Goal: Information Seeking & Learning: Learn about a topic

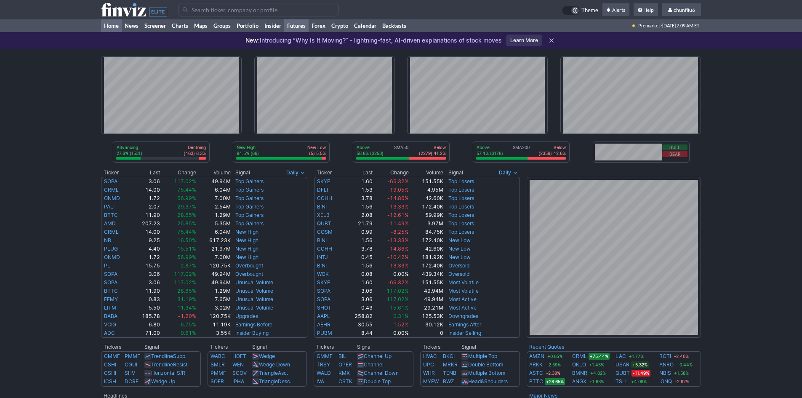
click at [291, 21] on link "Futures" at bounding box center [296, 25] width 24 height 13
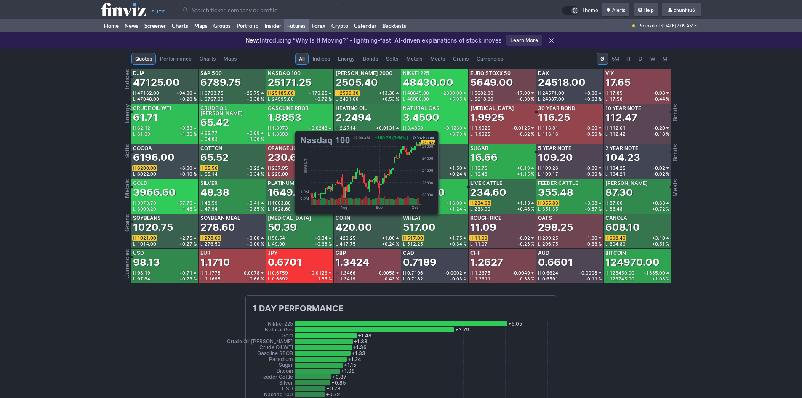
click at [291, 87] on div "25171.25" at bounding box center [290, 82] width 44 height 13
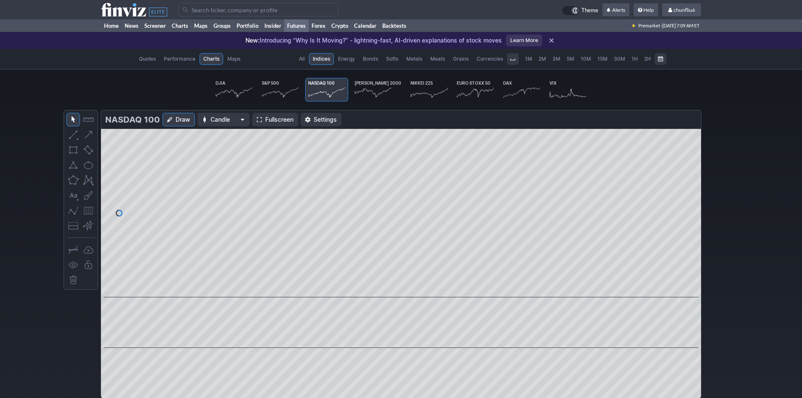
scroll to position [0, 52]
click at [266, 116] on span "Fullscreen" at bounding box center [279, 119] width 28 height 8
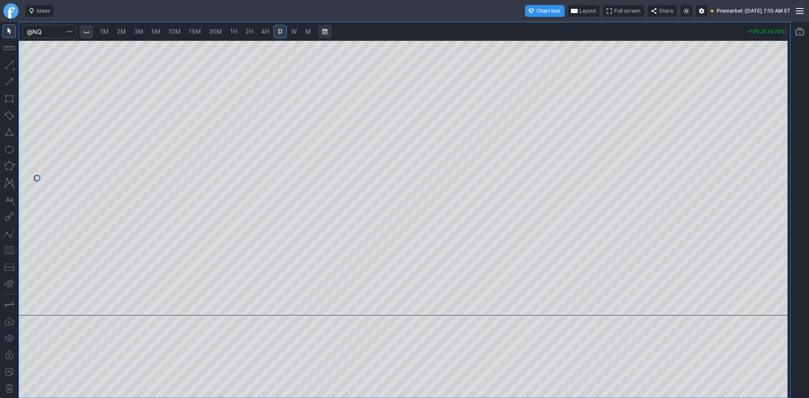
click at [174, 31] on span "10M" at bounding box center [174, 31] width 12 height 7
drag, startPoint x: 779, startPoint y: 109, endPoint x: 772, endPoint y: 149, distance: 40.9
click at [778, 145] on div at bounding box center [781, 176] width 18 height 254
click at [10, 251] on button "button" at bounding box center [9, 249] width 13 height 13
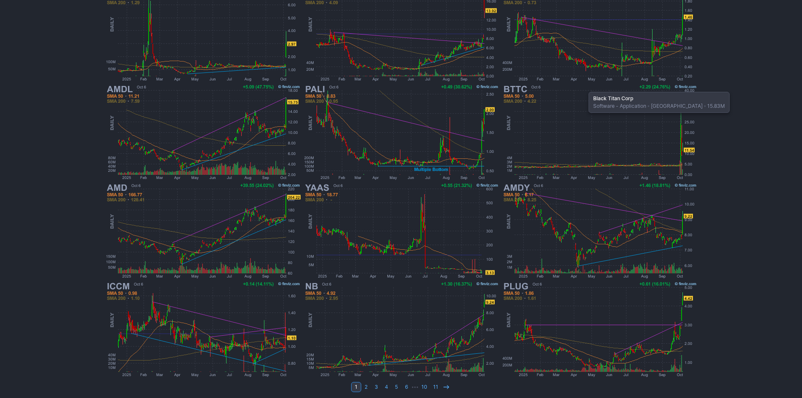
scroll to position [173, 0]
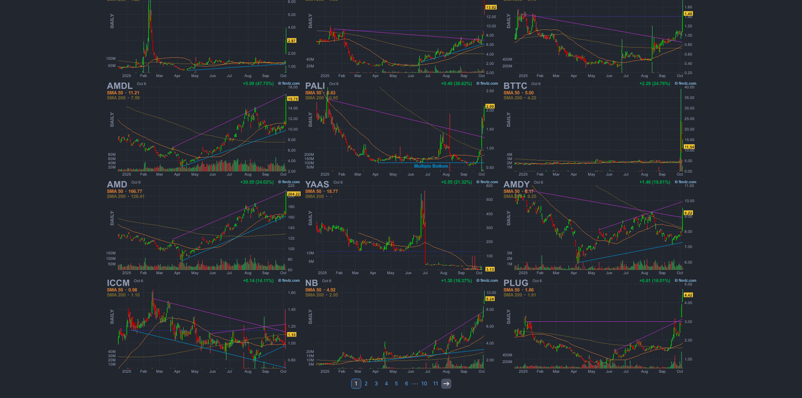
click at [444, 384] on use at bounding box center [445, 384] width 5 height 4
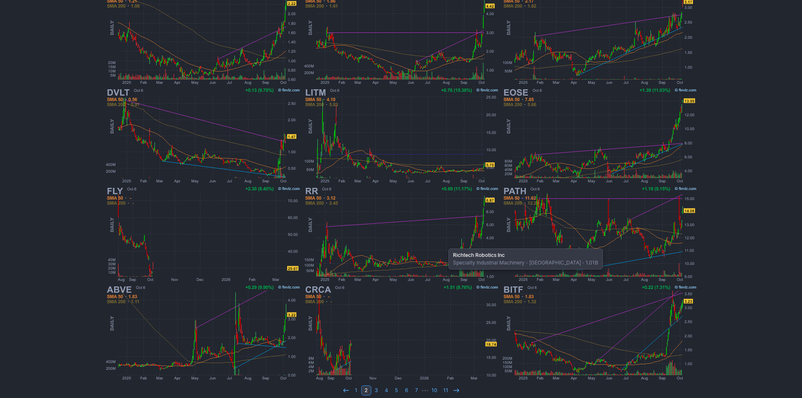
scroll to position [168, 0]
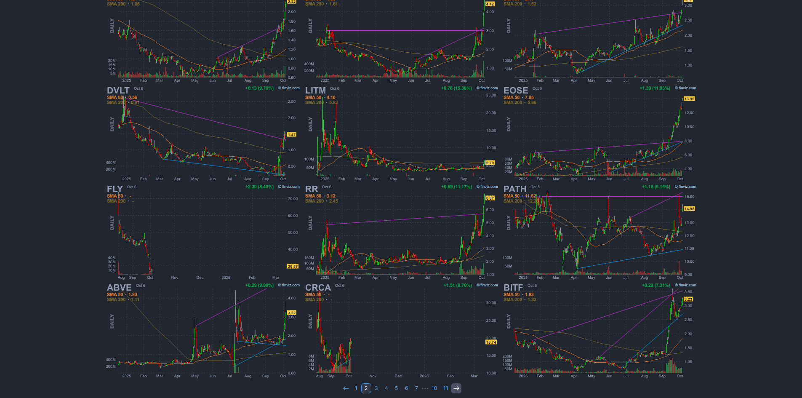
click at [455, 388] on use at bounding box center [456, 388] width 5 height 4
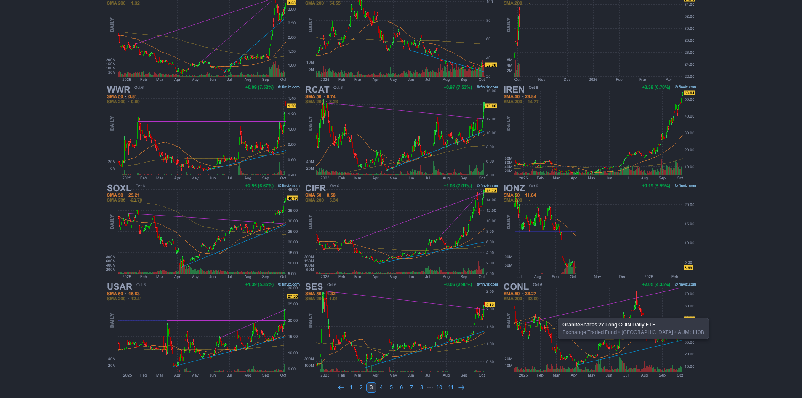
scroll to position [173, 0]
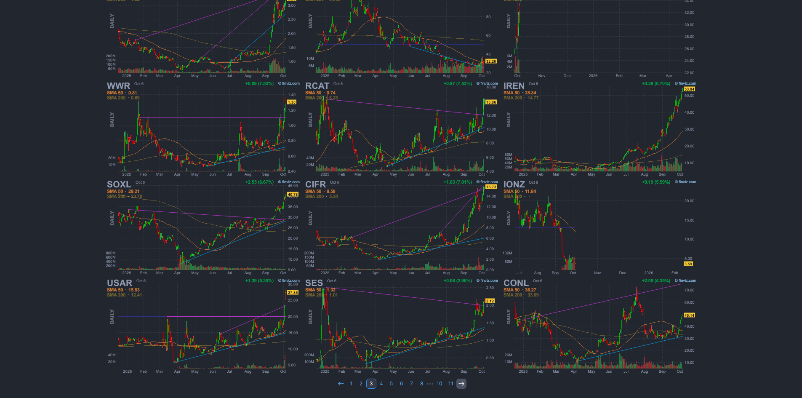
click at [460, 384] on use at bounding box center [461, 384] width 5 height 4
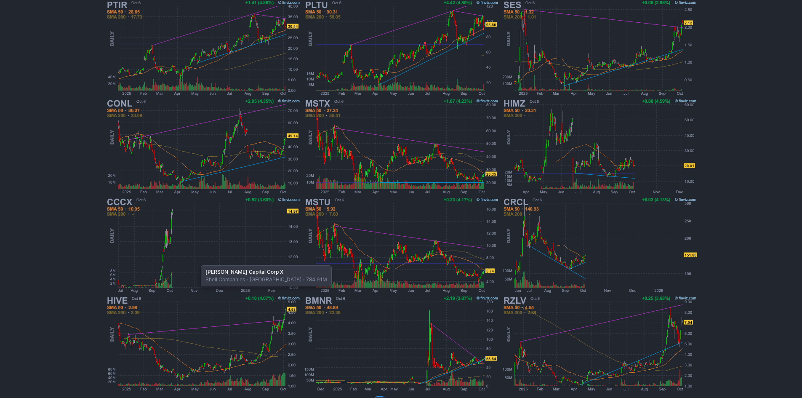
scroll to position [173, 0]
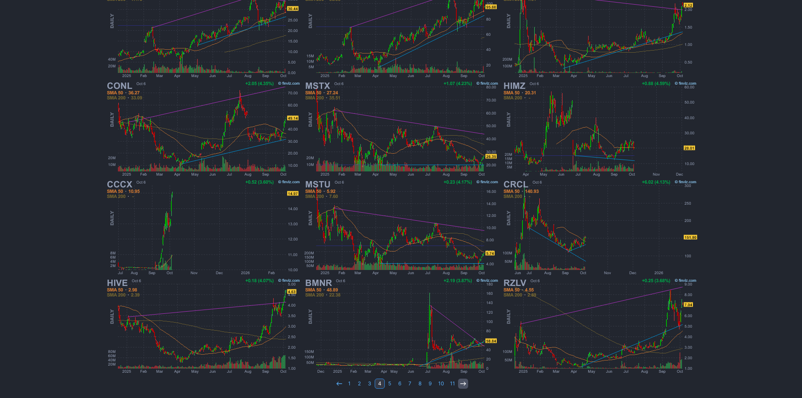
click at [462, 385] on icon at bounding box center [463, 383] width 7 height 7
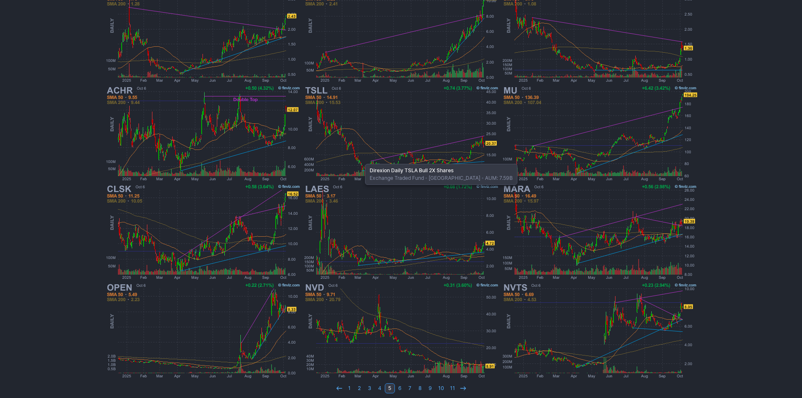
scroll to position [173, 0]
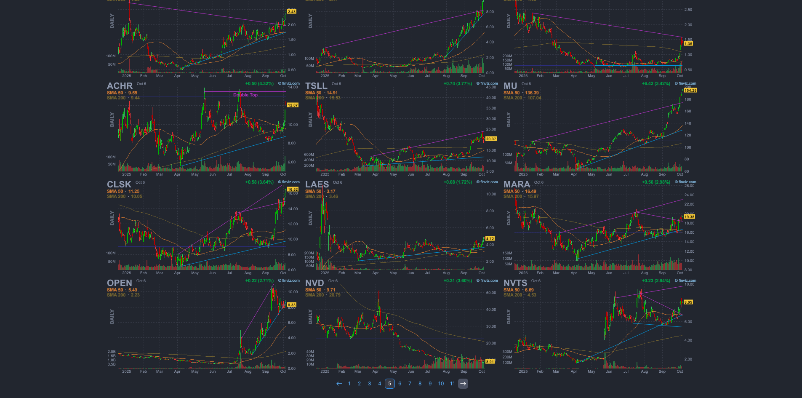
click at [462, 383] on icon at bounding box center [463, 383] width 7 height 7
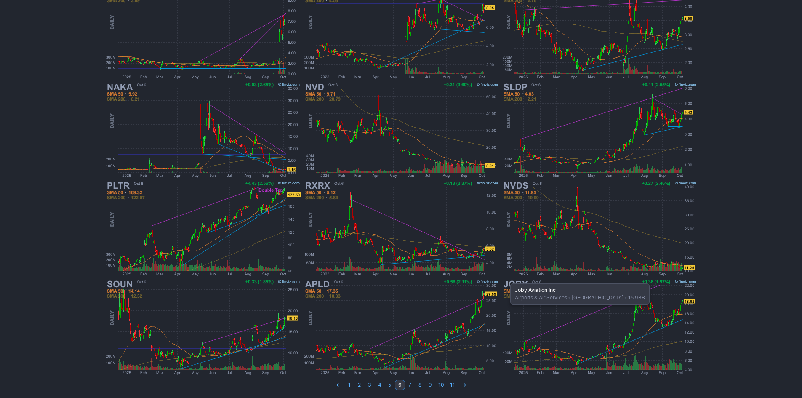
scroll to position [173, 0]
click at [349, 382] on link "1" at bounding box center [349, 384] width 10 height 10
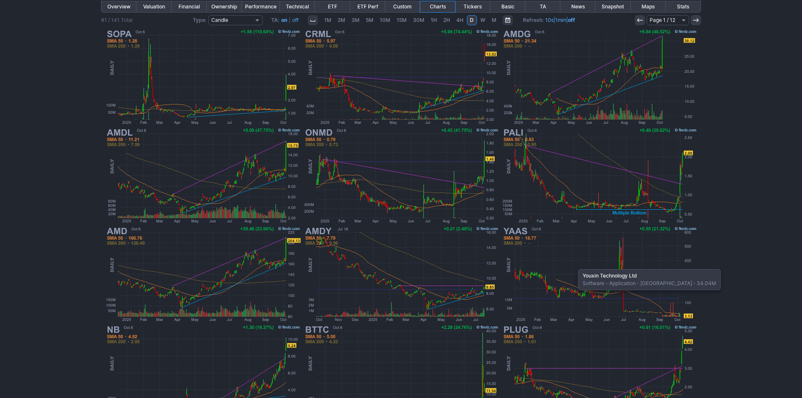
scroll to position [173, 0]
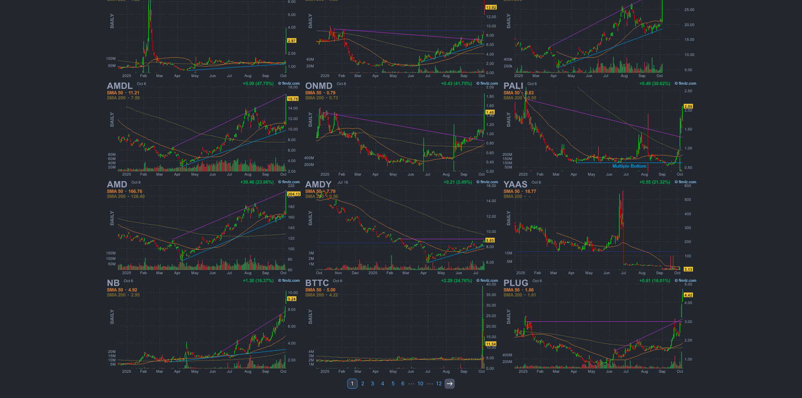
click at [448, 384] on icon at bounding box center [449, 383] width 7 height 7
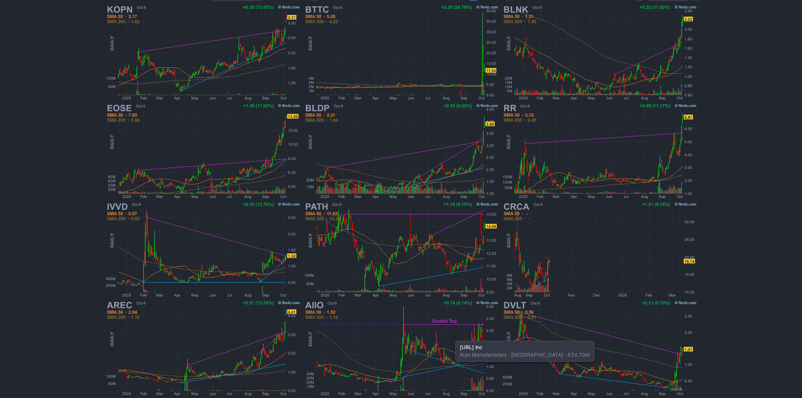
scroll to position [168, 0]
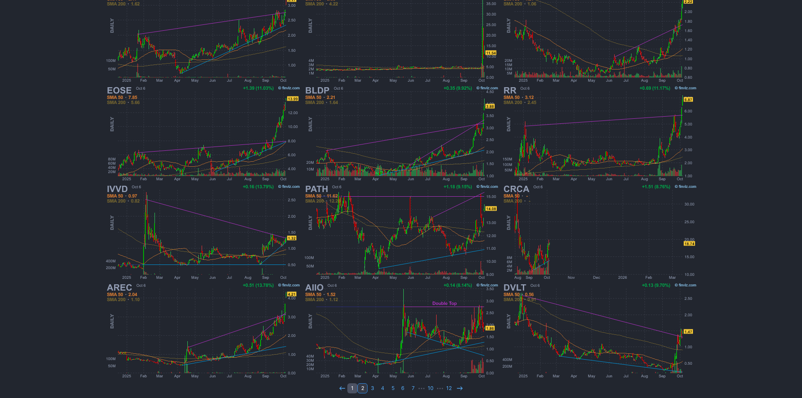
click at [352, 388] on link "1" at bounding box center [352, 388] width 10 height 10
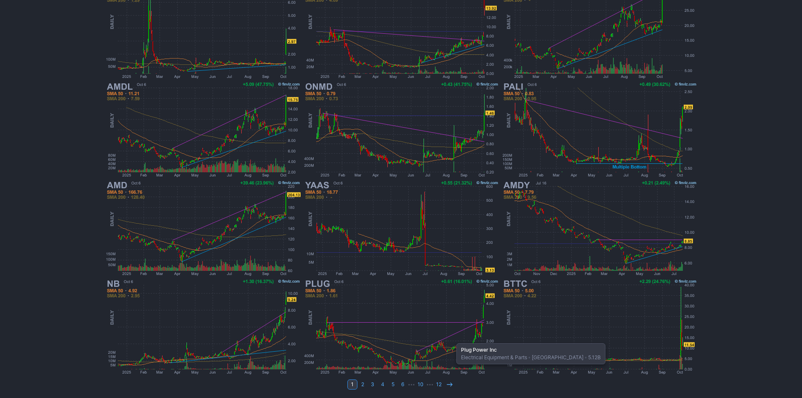
scroll to position [173, 0]
click at [448, 384] on icon at bounding box center [449, 383] width 7 height 7
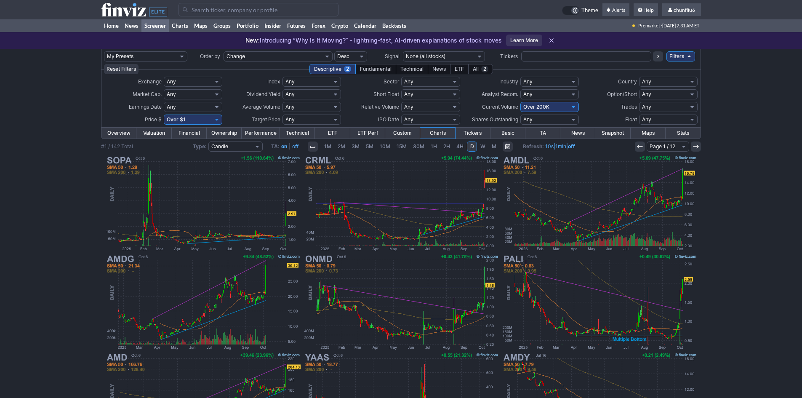
click at [555, 105] on select "Any Under 50K Under 100K Under 500K Under 750K Under 1M Over 0 Over 50K Over 10…" at bounding box center [549, 107] width 59 height 10
select select "o50"
click at [520, 102] on select "Any Under 50K Under 100K Under 500K Under 750K Under 1M Over 0 Over 50K Over 10…" at bounding box center [549, 107] width 59 height 10
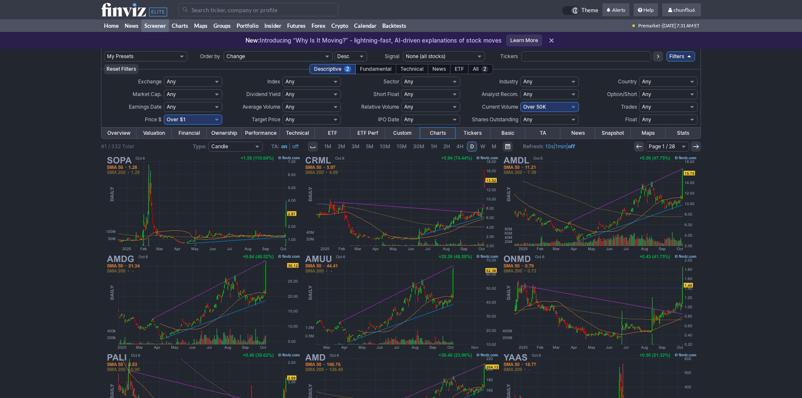
click at [207, 117] on select "Any Under $1 Under $2 Under $3 Under $4 Under $5 Under $7 Under $10 Under $15 U…" at bounding box center [193, 120] width 59 height 10
select select "o10"
click at [164, 115] on select "Any Under $1 Under $2 Under $3 Under $4 Under $5 Under $7 Under $10 Under $15 U…" at bounding box center [193, 120] width 59 height 10
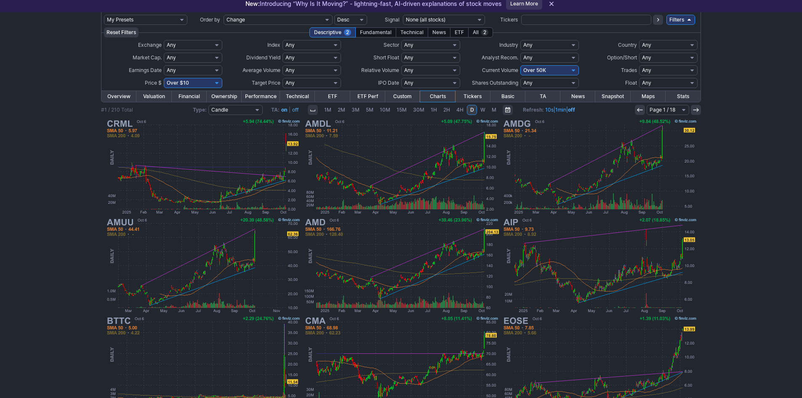
scroll to position [5, 0]
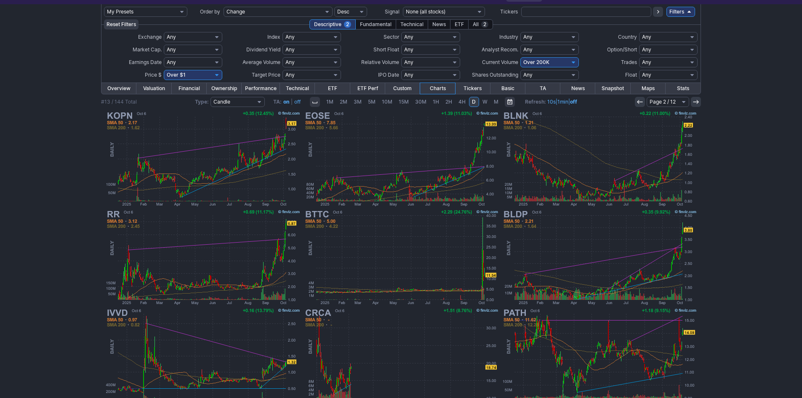
scroll to position [47, 0]
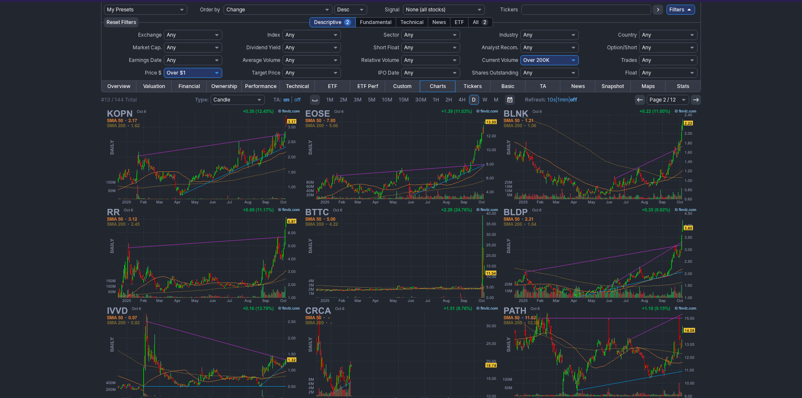
click at [639, 99] on icon at bounding box center [640, 99] width 7 height 7
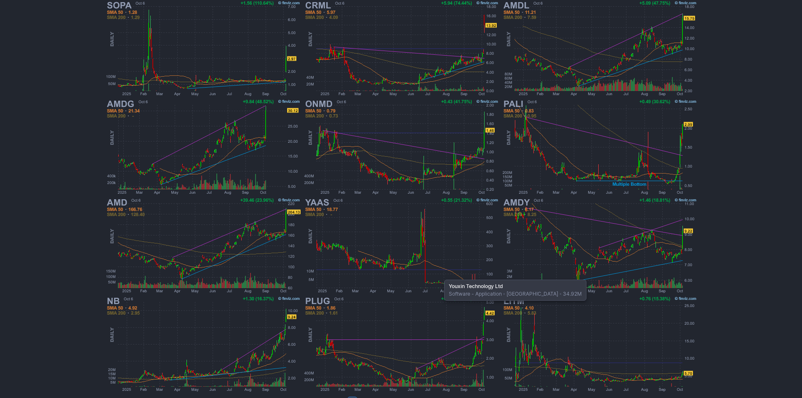
scroll to position [173, 0]
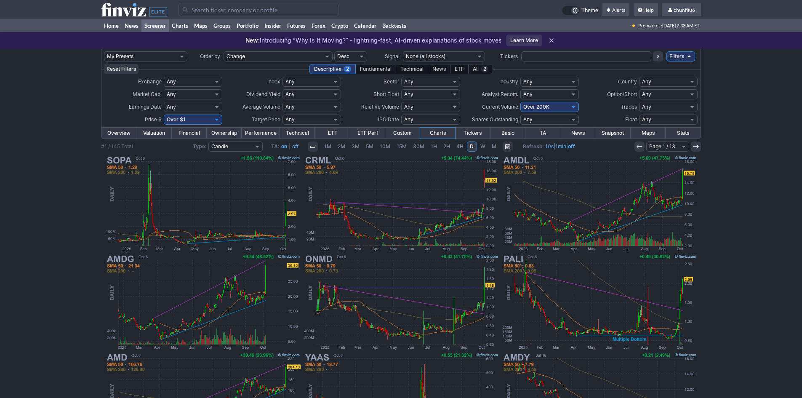
click at [206, 11] on input "Search" at bounding box center [259, 9] width 160 height 13
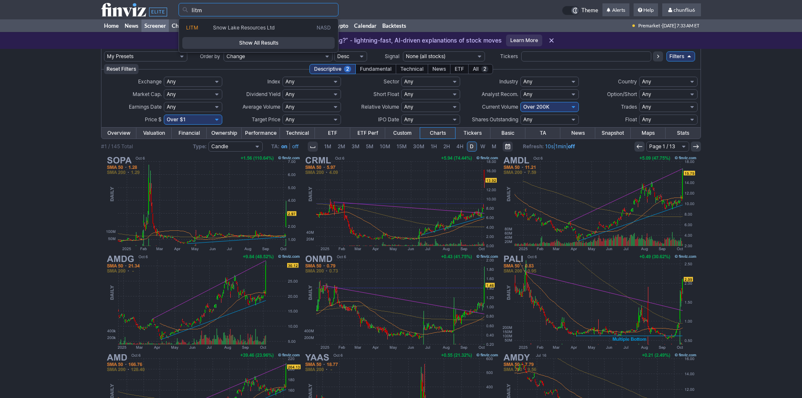
type input "litm"
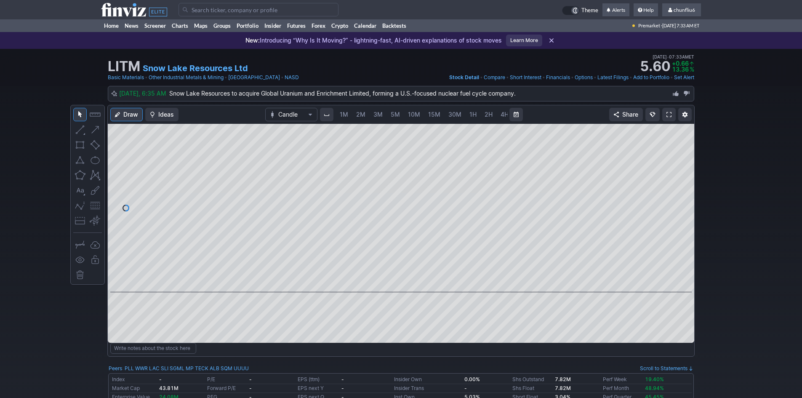
scroll to position [0, 45]
drag, startPoint x: 686, startPoint y: 233, endPoint x: 682, endPoint y: 177, distance: 56.1
click at [684, 190] on div at bounding box center [686, 205] width 18 height 147
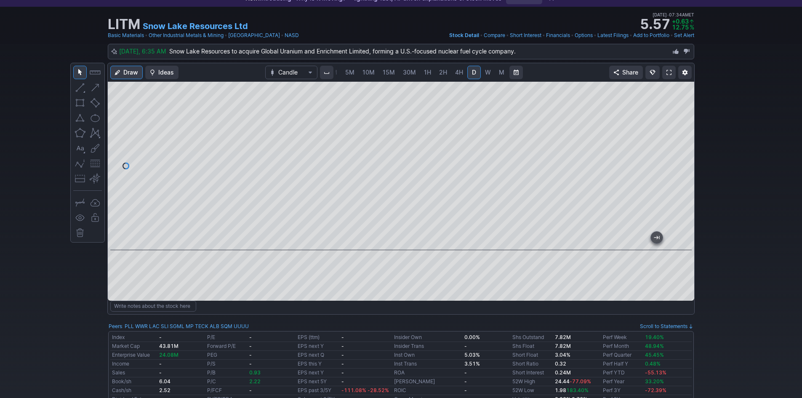
scroll to position [0, 0]
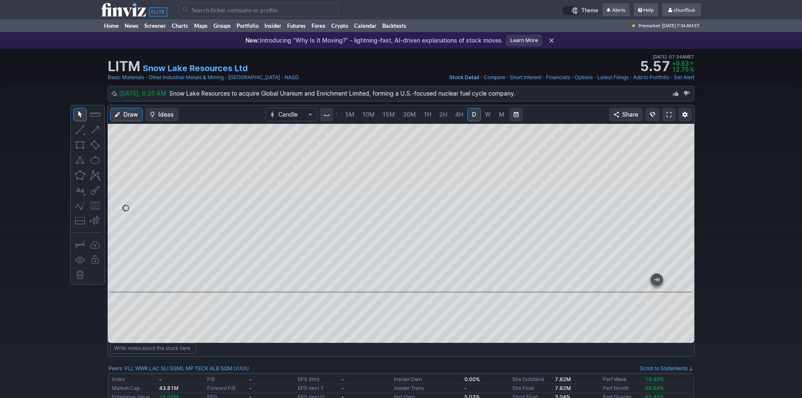
click at [667, 113] on span at bounding box center [669, 114] width 5 height 7
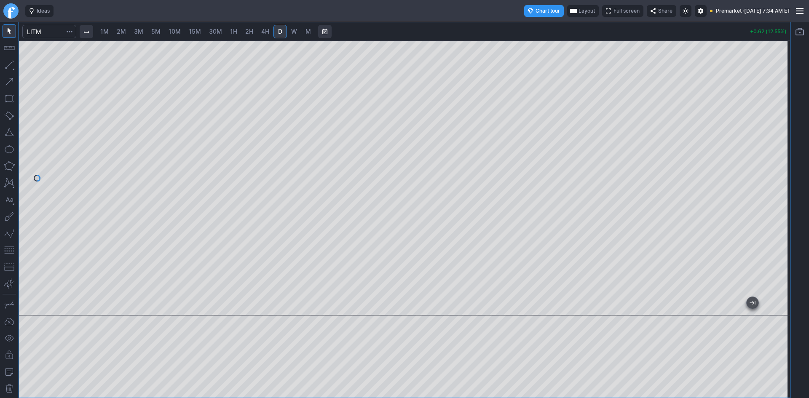
click at [767, 186] on div at bounding box center [404, 177] width 771 height 275
click at [8, 253] on button "button" at bounding box center [9, 249] width 13 height 13
drag, startPoint x: 782, startPoint y: 113, endPoint x: 783, endPoint y: 142, distance: 29.1
click at [783, 142] on div at bounding box center [781, 176] width 18 height 254
drag, startPoint x: 776, startPoint y: 89, endPoint x: 777, endPoint y: 139, distance: 49.3
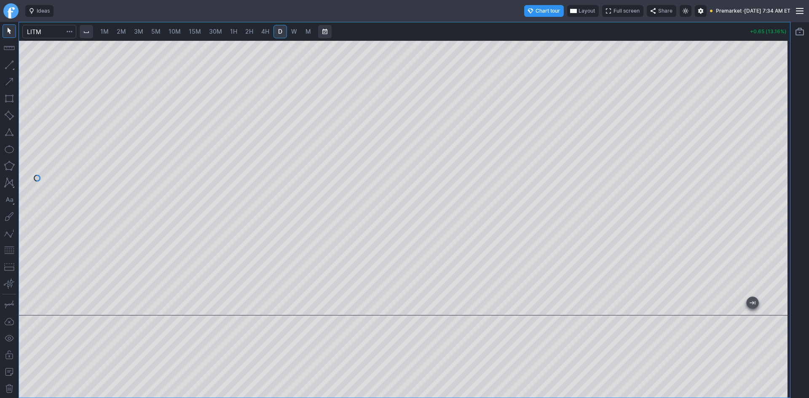
click at [777, 139] on div at bounding box center [781, 176] width 18 height 254
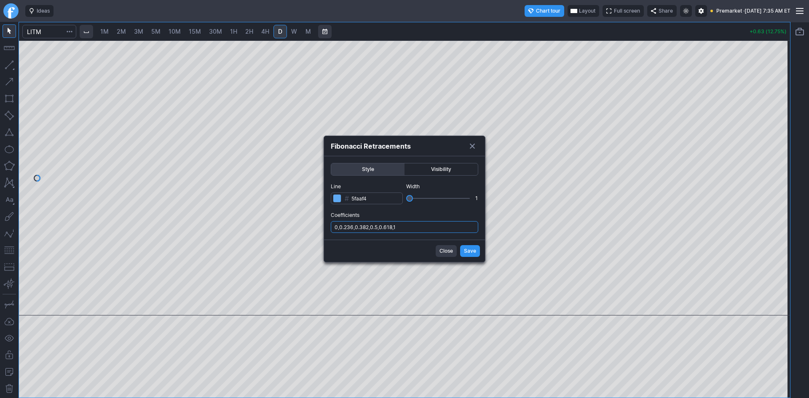
drag, startPoint x: 420, startPoint y: 224, endPoint x: 420, endPoint y: 229, distance: 5.1
click at [420, 225] on input "0,0.236,0.382,0.5,0.618,1" at bounding box center [404, 227] width 147 height 12
type input "0,0.236,0.382,0.5,0.618,1,.786"
click at [472, 251] on span "Save" at bounding box center [470, 251] width 12 height 8
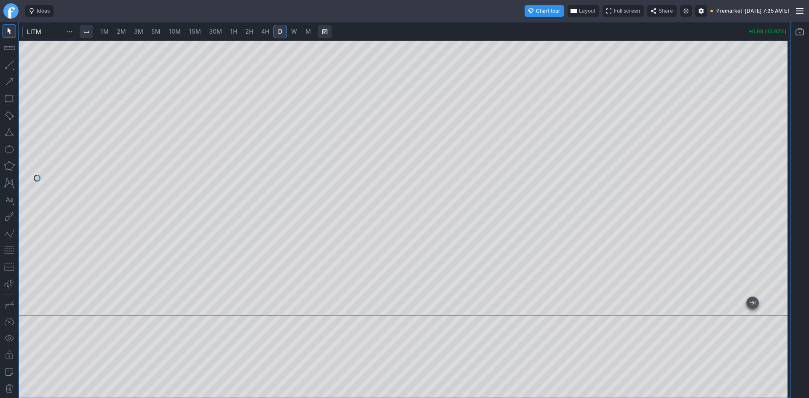
click at [579, 8] on span "Layout" at bounding box center [587, 11] width 16 height 8
click at [542, 26] on button "Layout" at bounding box center [543, 27] width 12 height 12
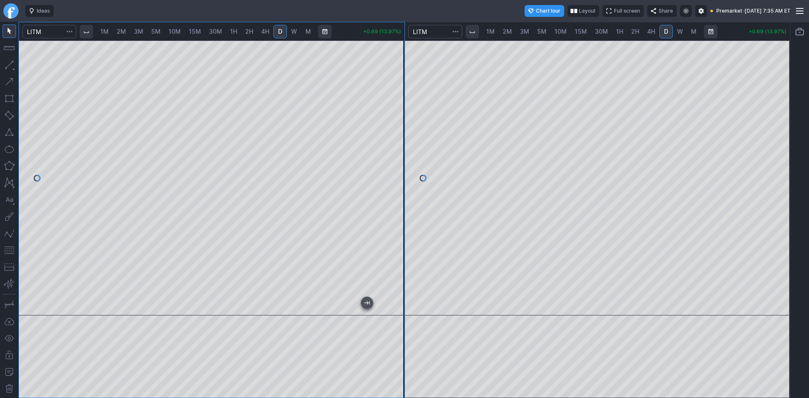
click at [108, 30] on span "1M" at bounding box center [104, 31] width 8 height 7
drag, startPoint x: 390, startPoint y: 92, endPoint x: 389, endPoint y: 201, distance: 109.1
click at [389, 201] on div at bounding box center [396, 176] width 18 height 254
click at [8, 251] on button "button" at bounding box center [9, 249] width 13 height 13
drag, startPoint x: 401, startPoint y: 187, endPoint x: 401, endPoint y: 211, distance: 23.2
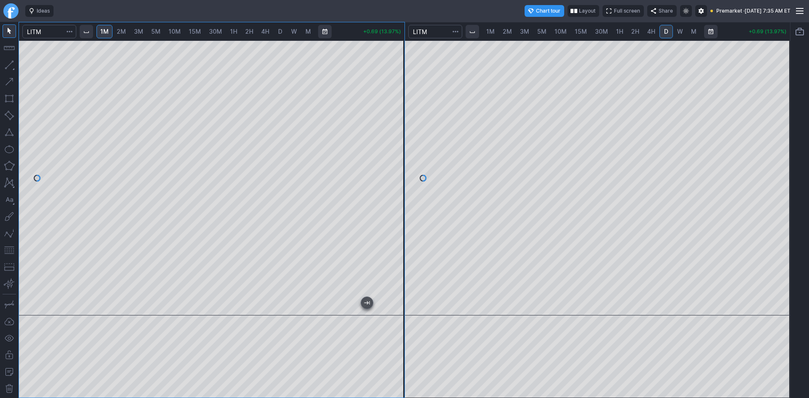
click at [401, 211] on div at bounding box center [396, 176] width 18 height 254
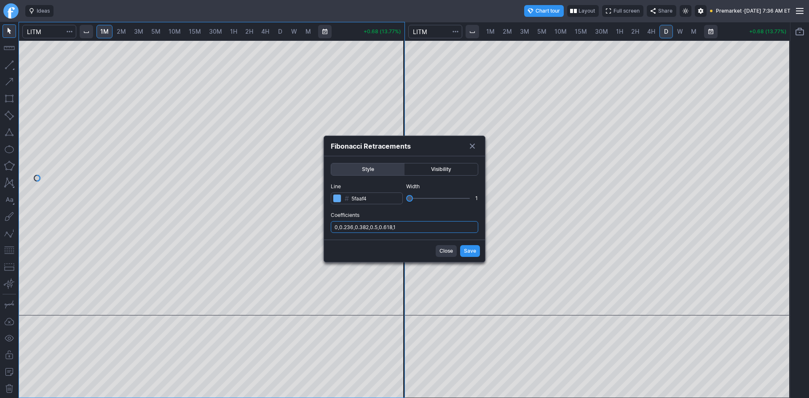
click at [430, 229] on input "0,0.236,0.382,0.5,0.618,1" at bounding box center [404, 227] width 147 height 12
type input "0,0.236,0.382,0.5,0.618,1,.786"
click at [464, 249] on span "Save" at bounding box center [470, 251] width 12 height 8
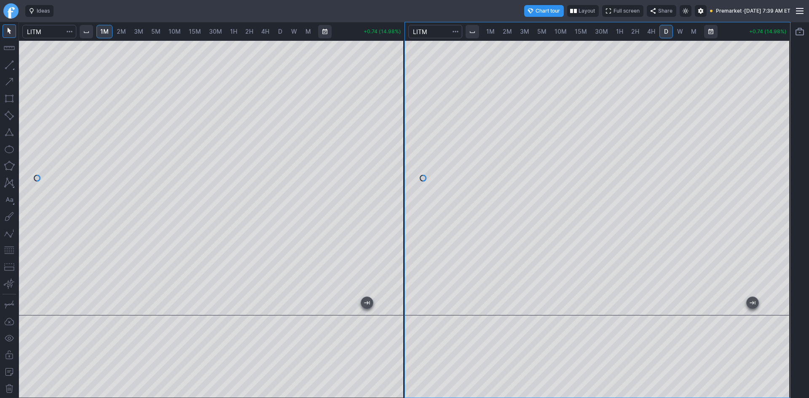
drag, startPoint x: 392, startPoint y: 206, endPoint x: 396, endPoint y: 192, distance: 14.8
click at [396, 192] on div at bounding box center [396, 176] width 18 height 254
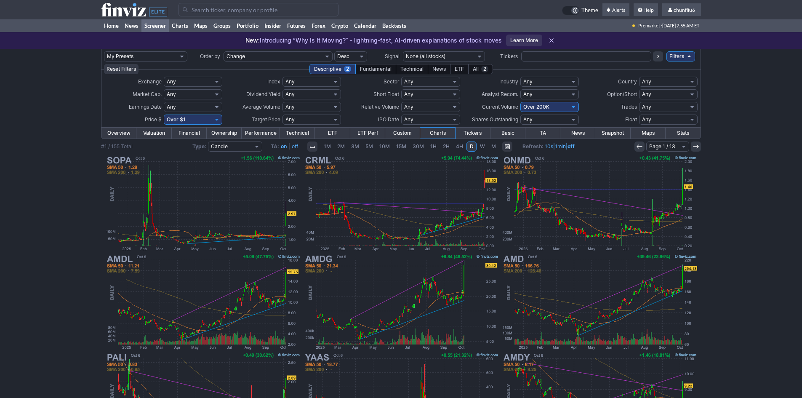
click at [214, 11] on input "Search" at bounding box center [259, 9] width 160 height 13
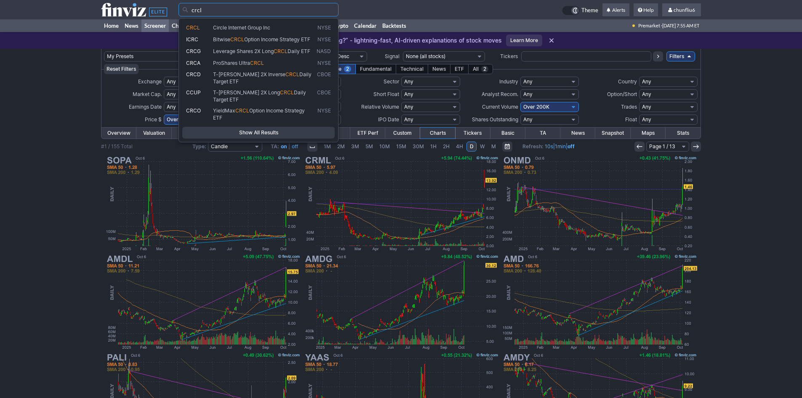
type input "crcl"
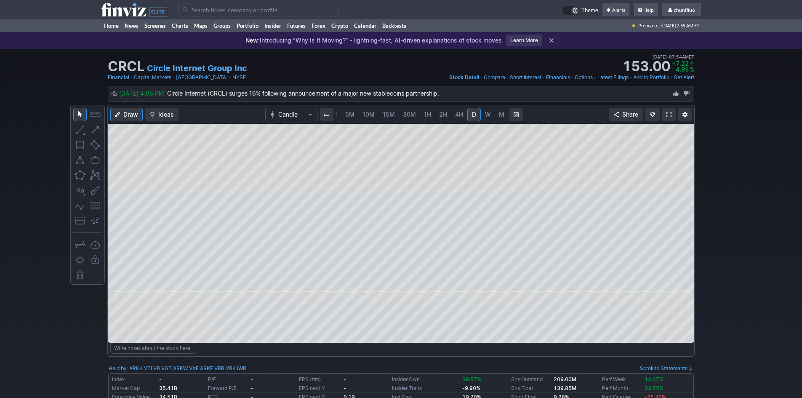
click at [666, 113] on link at bounding box center [668, 114] width 13 height 13
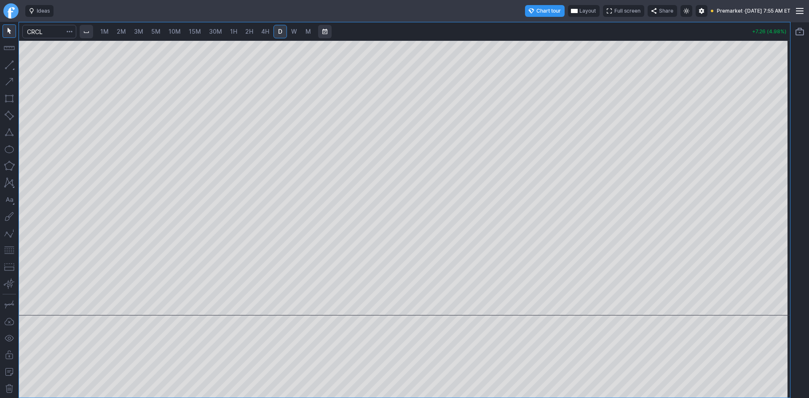
click at [579, 9] on span "Layout" at bounding box center [587, 11] width 16 height 8
click at [542, 26] on button "Layout" at bounding box center [543, 27] width 12 height 12
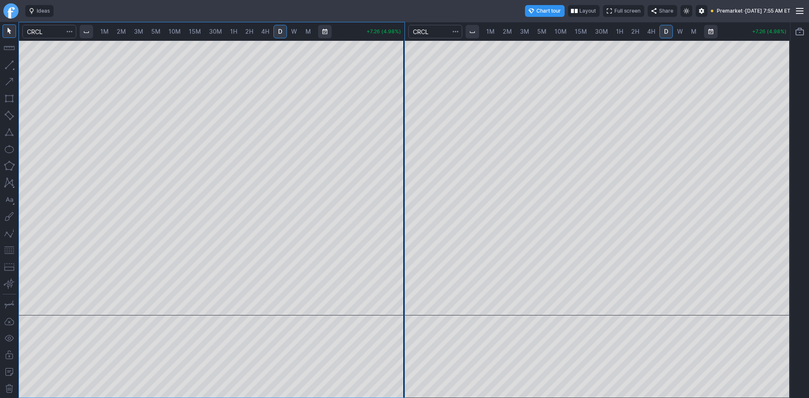
click at [564, 30] on span "10M" at bounding box center [560, 31] width 12 height 7
drag, startPoint x: 779, startPoint y: 102, endPoint x: 776, endPoint y: 171, distance: 68.7
click at [782, 174] on div at bounding box center [781, 176] width 18 height 254
drag, startPoint x: 779, startPoint y: 133, endPoint x: 782, endPoint y: 160, distance: 26.7
click at [783, 160] on div at bounding box center [781, 176] width 18 height 254
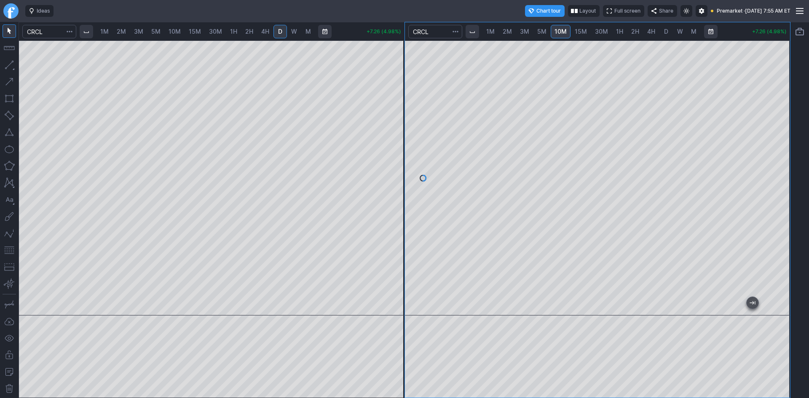
click at [12, 251] on button "button" at bounding box center [9, 249] width 13 height 13
click at [540, 29] on span "5M" at bounding box center [541, 31] width 9 height 7
drag, startPoint x: 777, startPoint y: 114, endPoint x: 776, endPoint y: 184, distance: 69.5
click at [777, 182] on div at bounding box center [781, 176] width 18 height 254
click at [6, 249] on button "button" at bounding box center [9, 249] width 13 height 13
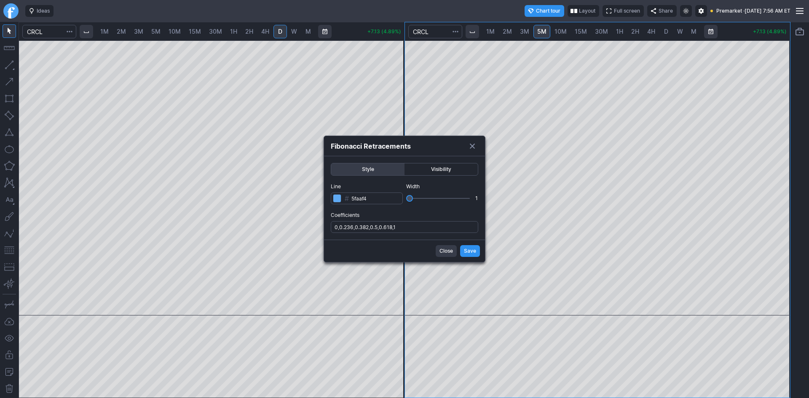
click at [430, 221] on label "Coefficients 0,0.236,0.382,0.5,0.618,1" at bounding box center [404, 222] width 147 height 22
click at [430, 221] on input "0,0.236,0.382,0.5,0.618,1" at bounding box center [404, 227] width 147 height 12
click at [431, 231] on input "0,0.236,0.382,0.5,0.618,1" at bounding box center [404, 227] width 147 height 12
type input "0,0.236,0.382,0.5,0.618,1,.786"
click at [465, 251] on span "Save" at bounding box center [470, 251] width 12 height 8
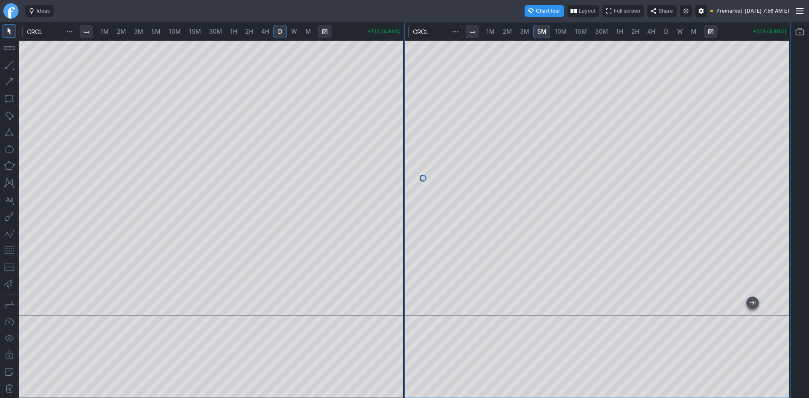
drag, startPoint x: 780, startPoint y: 125, endPoint x: 782, endPoint y: 148, distance: 23.3
click at [782, 148] on div at bounding box center [781, 176] width 18 height 254
click at [104, 31] on span "1M" at bounding box center [104, 31] width 8 height 7
drag, startPoint x: 393, startPoint y: 133, endPoint x: 390, endPoint y: 151, distance: 18.3
click at [393, 149] on div at bounding box center [396, 176] width 18 height 254
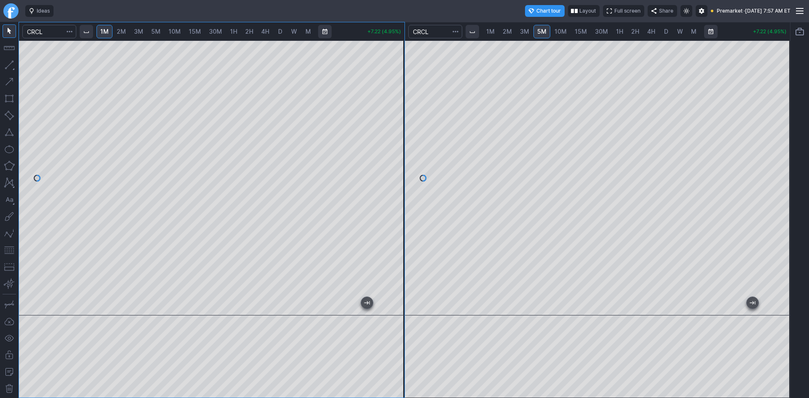
drag, startPoint x: 398, startPoint y: 184, endPoint x: 400, endPoint y: 218, distance: 34.2
click at [402, 217] on div at bounding box center [396, 176] width 18 height 254
click at [125, 32] on span "2M" at bounding box center [121, 31] width 9 height 7
click at [291, 194] on div at bounding box center [211, 177] width 385 height 275
drag, startPoint x: 398, startPoint y: 165, endPoint x: 398, endPoint y: 205, distance: 40.8
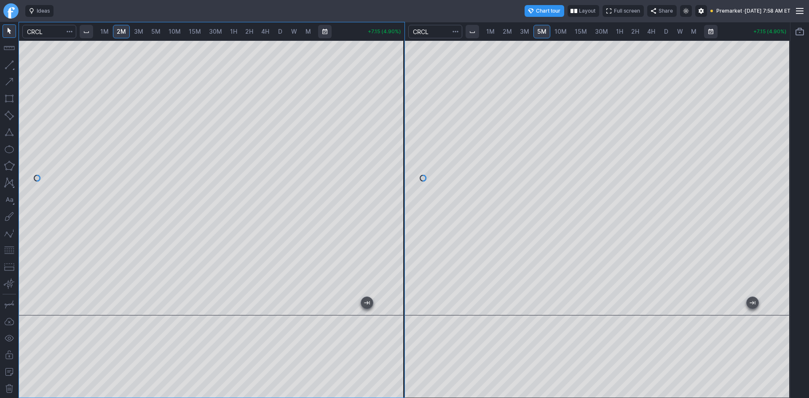
click at [398, 205] on div at bounding box center [396, 176] width 18 height 254
click at [12, 249] on button "button" at bounding box center [9, 249] width 13 height 13
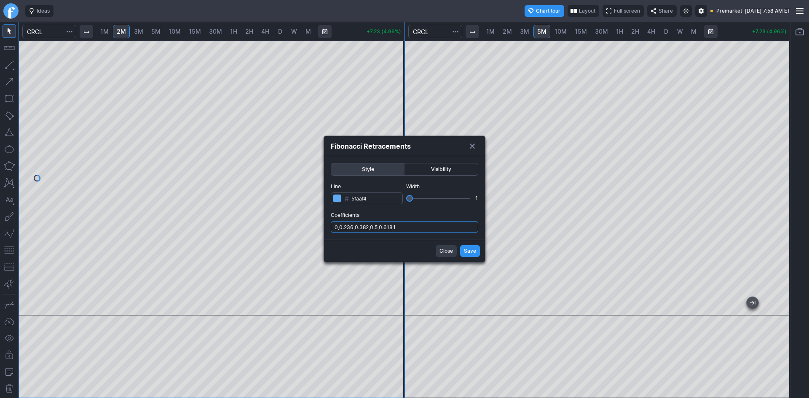
click at [413, 230] on input "0,0.236,0.382,0.5,0.618,1" at bounding box center [404, 227] width 147 height 12
type input "0,0.236,0.382,0.5,0.618,1,.786"
click at [464, 254] on span "Save" at bounding box center [470, 251] width 12 height 8
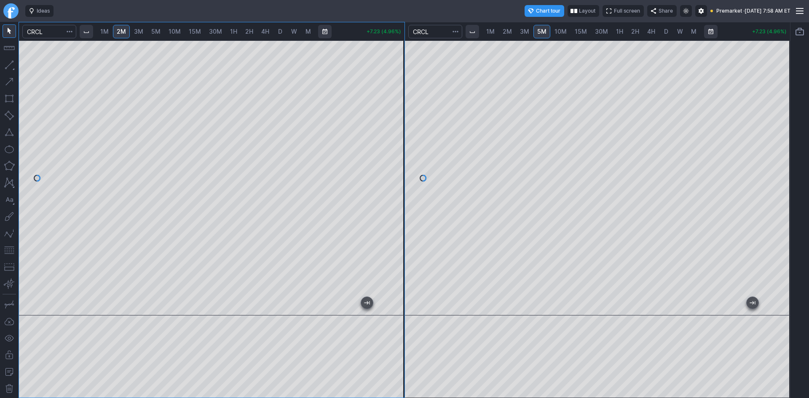
drag, startPoint x: 393, startPoint y: 163, endPoint x: 396, endPoint y: 190, distance: 27.1
click at [396, 190] on div at bounding box center [396, 176] width 18 height 254
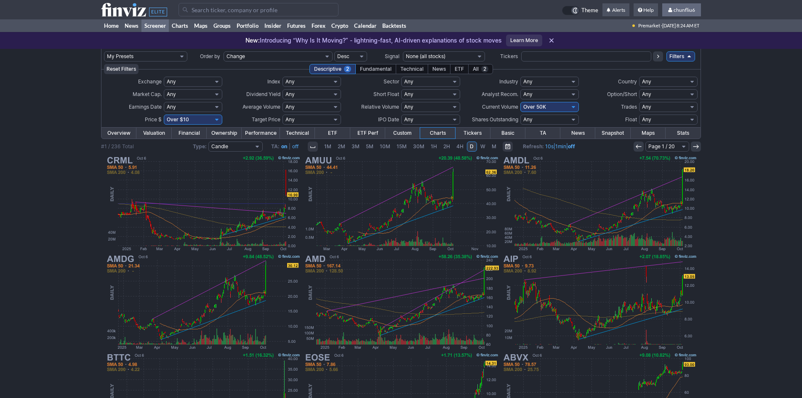
click at [687, 14] on link "chunfliu6" at bounding box center [681, 9] width 39 height 13
click at [666, 59] on link "Sign Out" at bounding box center [677, 62] width 47 height 13
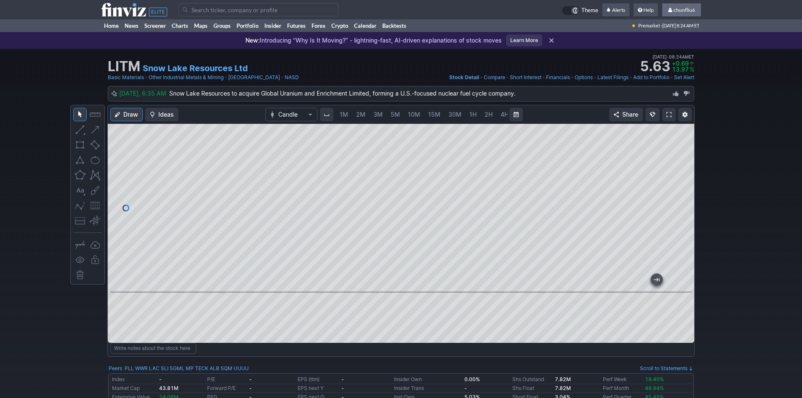
scroll to position [0, 45]
click at [685, 12] on span "chunfliu6" at bounding box center [684, 10] width 21 height 6
click at [666, 62] on link "Sign Out" at bounding box center [677, 62] width 47 height 13
